Goal: Transaction & Acquisition: Purchase product/service

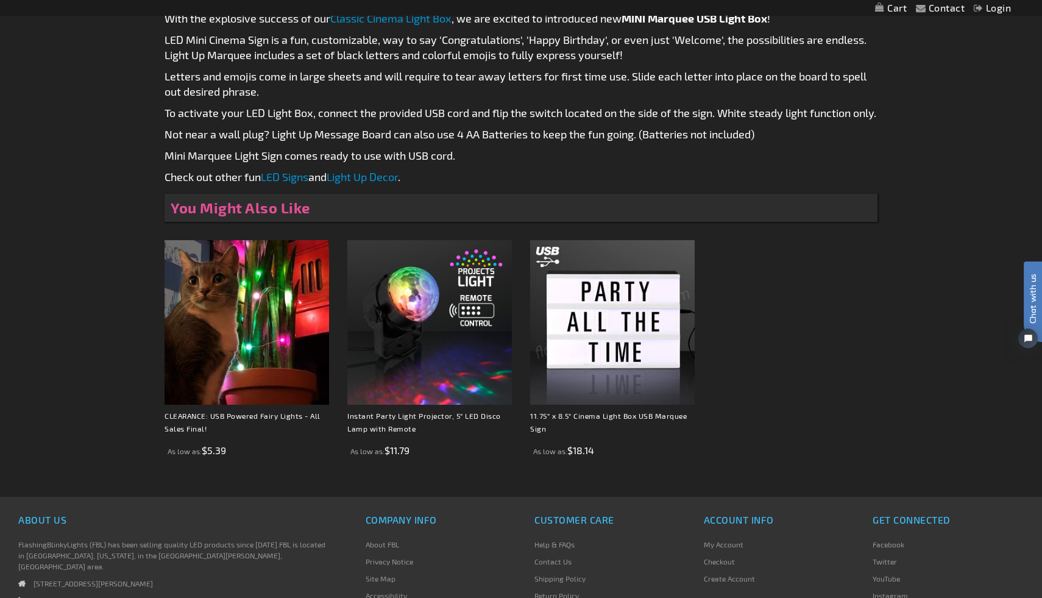
scroll to position [683, 0]
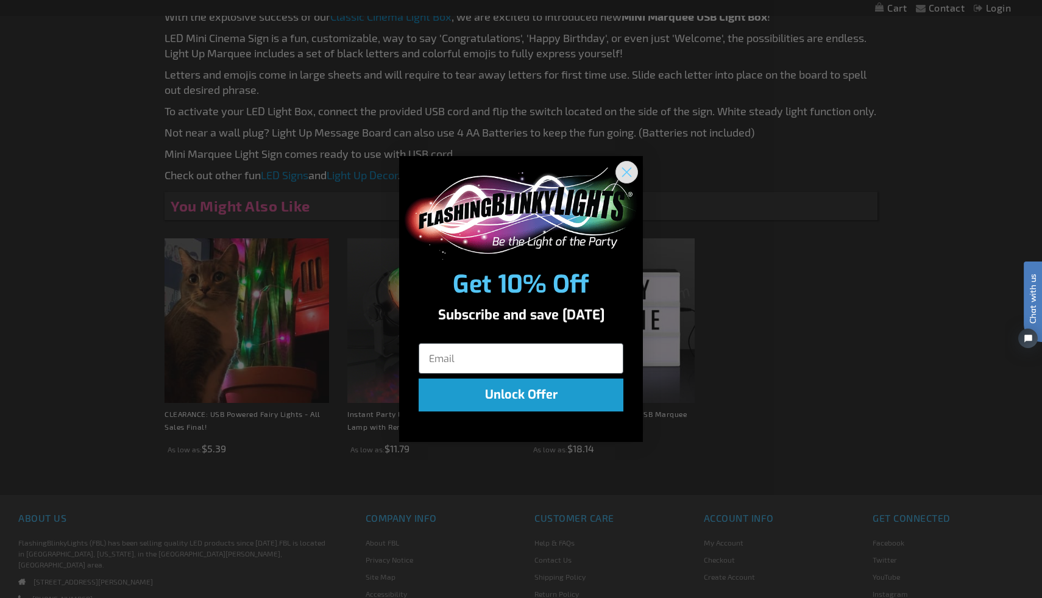
click at [628, 171] on icon "Close dialog" at bounding box center [627, 172] width 9 height 9
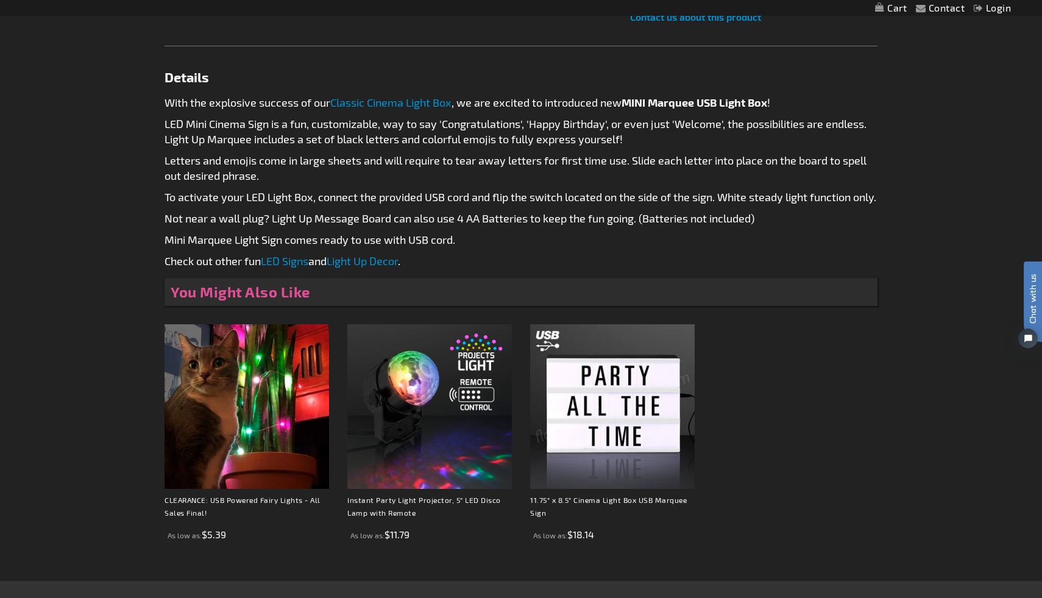
scroll to position [595, 0]
click at [627, 437] on img at bounding box center [612, 407] width 165 height 165
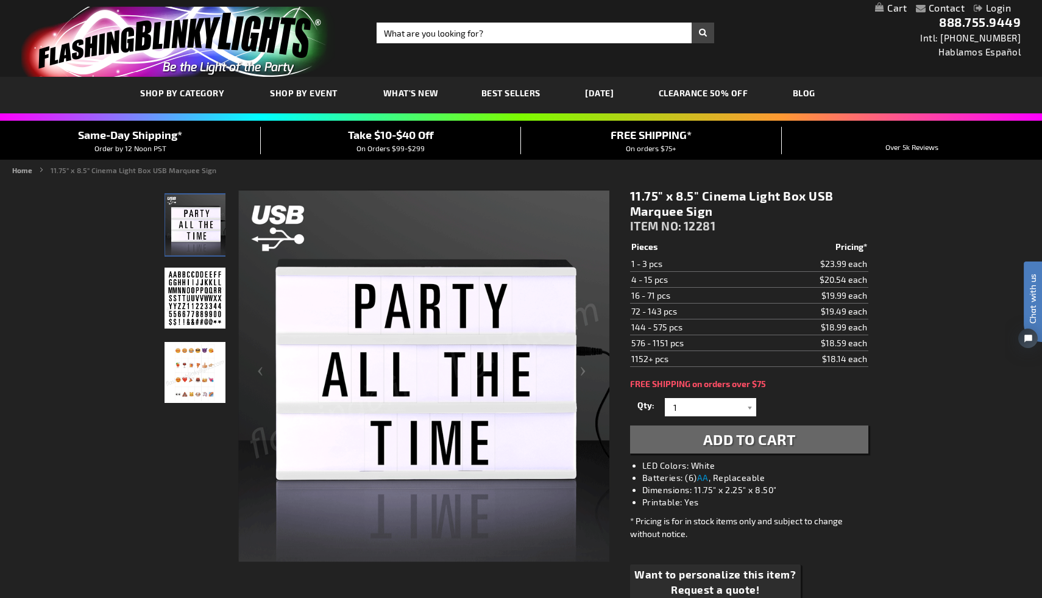
click at [190, 306] on img at bounding box center [195, 298] width 61 height 61
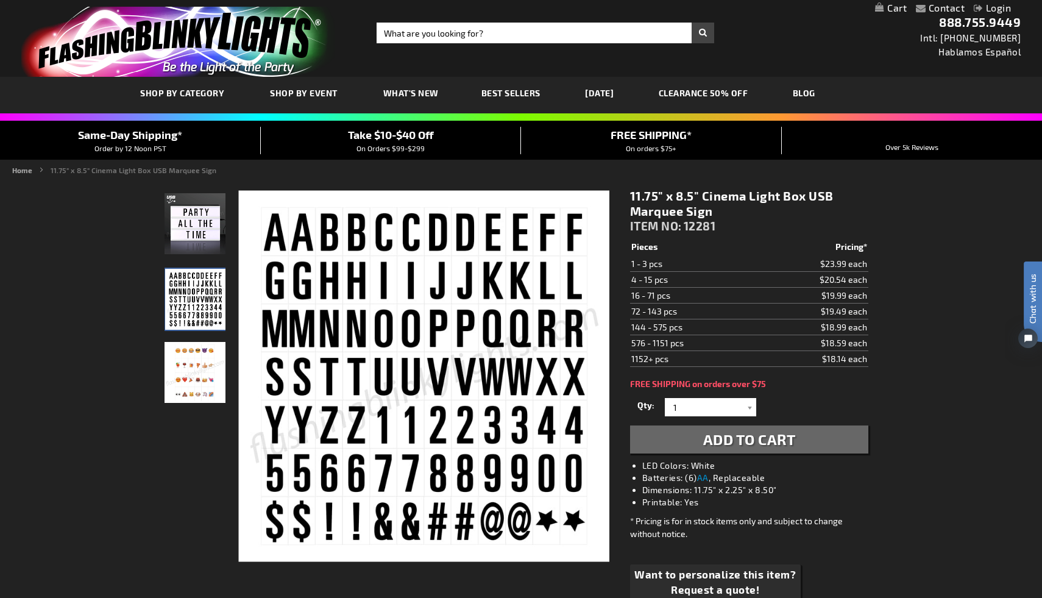
click at [195, 377] on img at bounding box center [195, 372] width 61 height 61
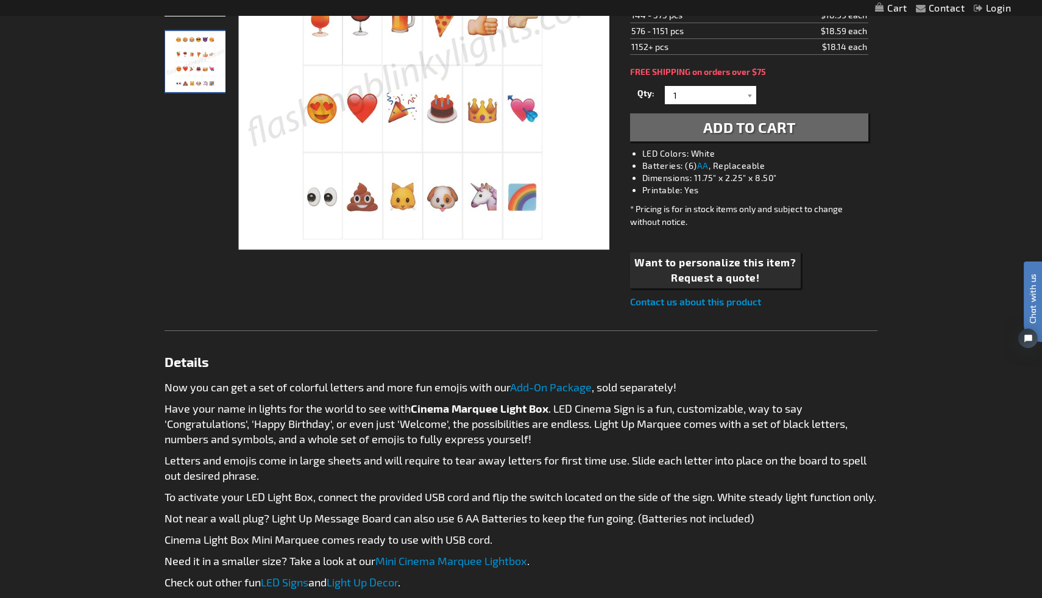
scroll to position [313, 0]
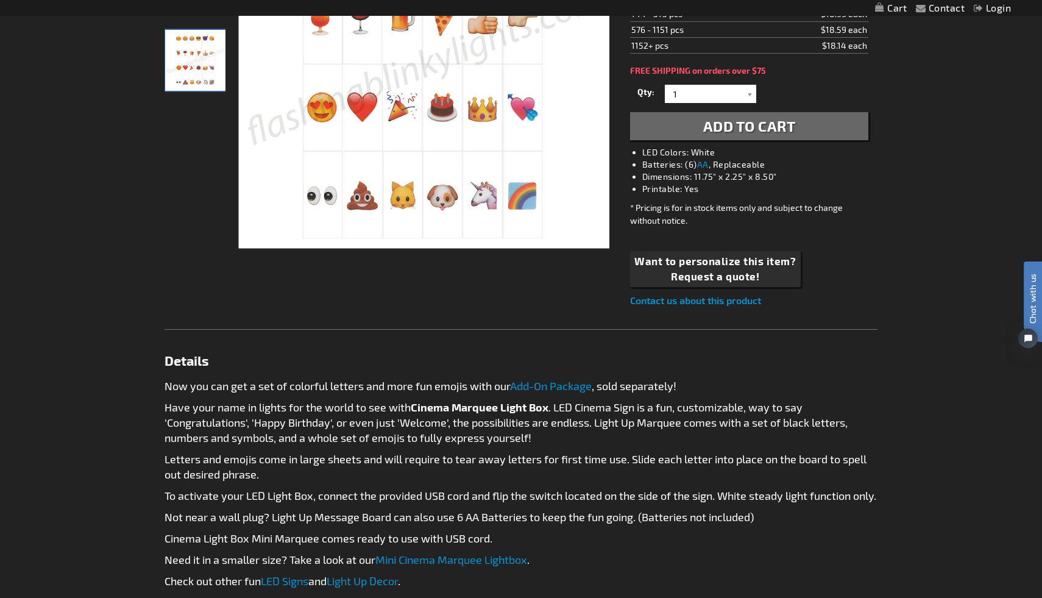
click at [87, 357] on div "Contact Compare Products Login Skip to Content My Cart My Cart Close You have n…" at bounding box center [521, 463] width 1042 height 1552
click at [111, 251] on div "Contact Compare Products Login Skip to Content My Cart My Cart Close You have n…" at bounding box center [521, 463] width 1042 height 1552
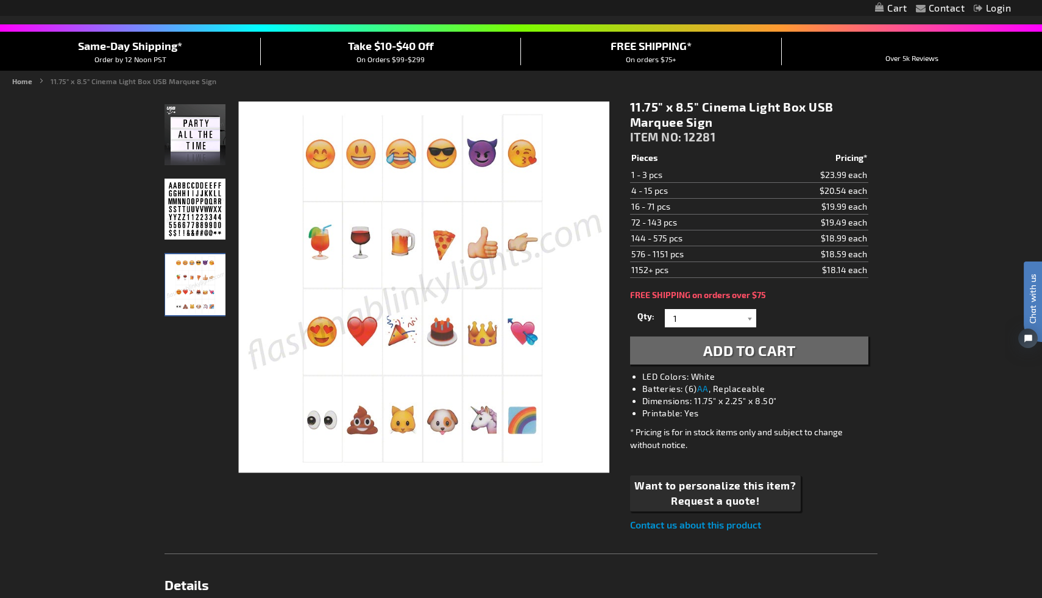
scroll to position [49, 0]
